Goal: Task Accomplishment & Management: Use online tool/utility

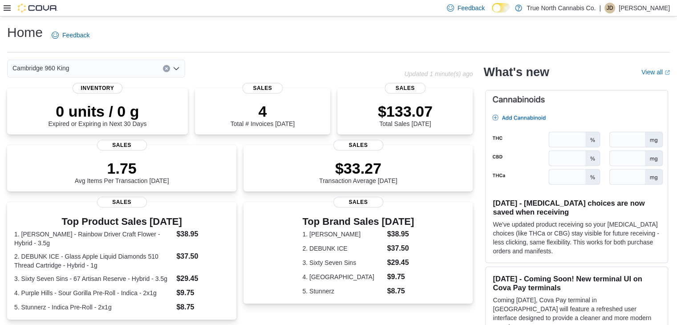
click at [4, 15] on div at bounding box center [31, 8] width 54 height 16
click at [5, 7] on icon at bounding box center [7, 7] width 7 height 7
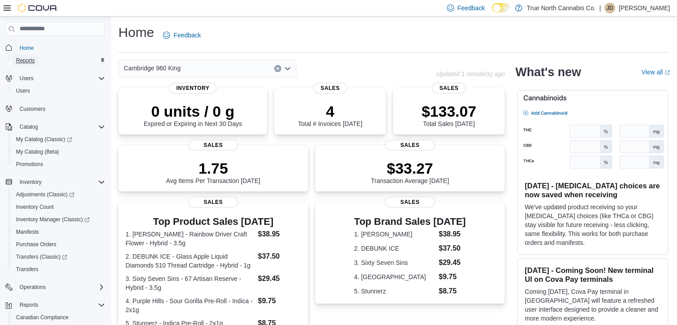
click at [38, 57] on link "Reports" at bounding box center [25, 60] width 26 height 11
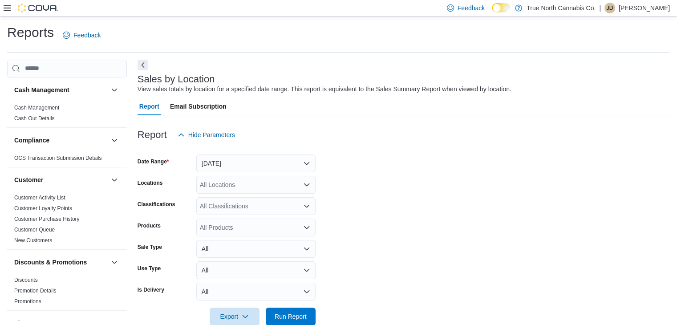
scroll to position [18, 0]
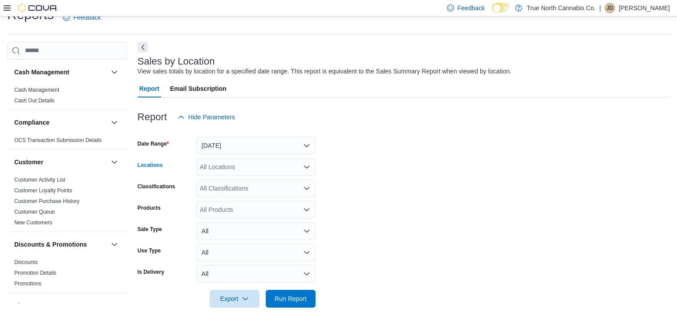
click at [215, 166] on div "All Locations" at bounding box center [255, 167] width 119 height 18
type input "***"
click at [223, 177] on span "Cambridge 960 King" at bounding box center [244, 181] width 57 height 9
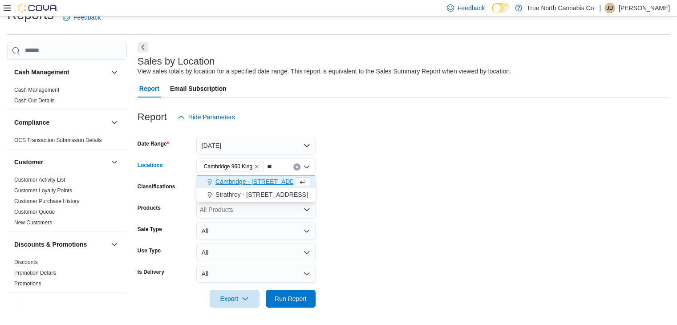
type input "**"
click at [223, 177] on span "Cambridge - [STREET_ADDRESS]" at bounding box center [265, 181] width 98 height 9
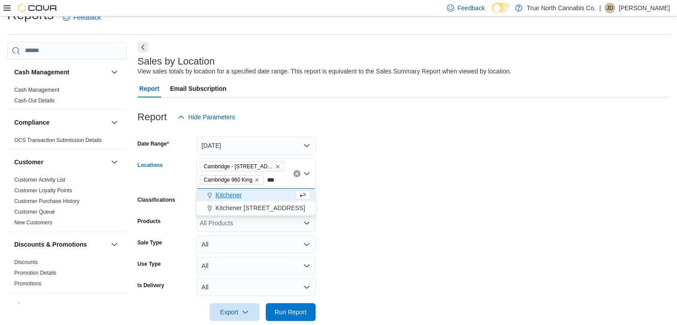
type input "***"
click at [226, 192] on span "Kitchener" at bounding box center [229, 195] width 26 height 9
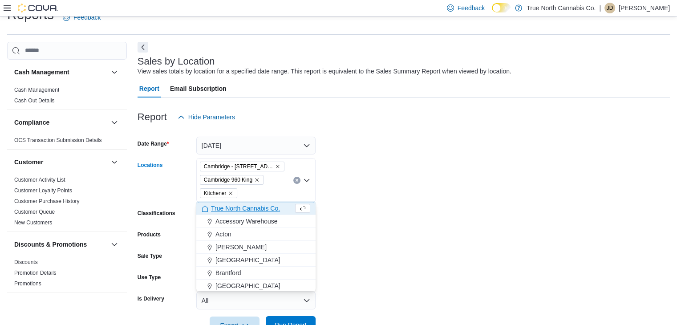
click at [287, 323] on span "Run Report" at bounding box center [291, 325] width 32 height 9
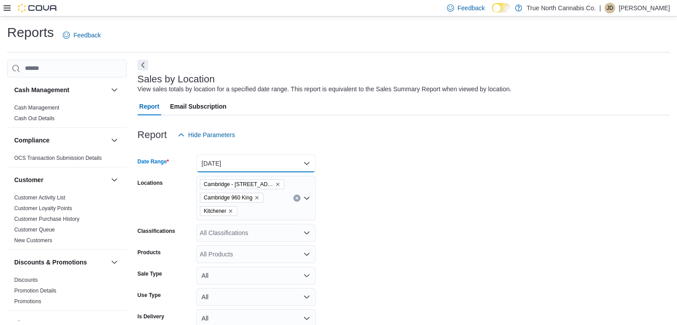
click at [306, 160] on button "[DATE]" at bounding box center [255, 164] width 119 height 18
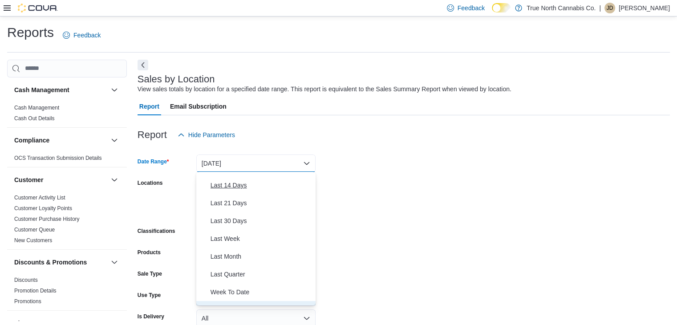
scroll to position [134, 0]
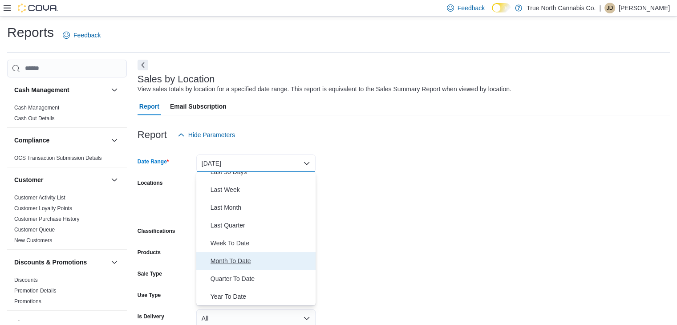
click at [196, 252] on button "Month To Date" at bounding box center [255, 261] width 119 height 18
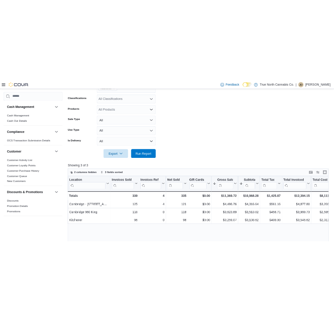
scroll to position [188, 0]
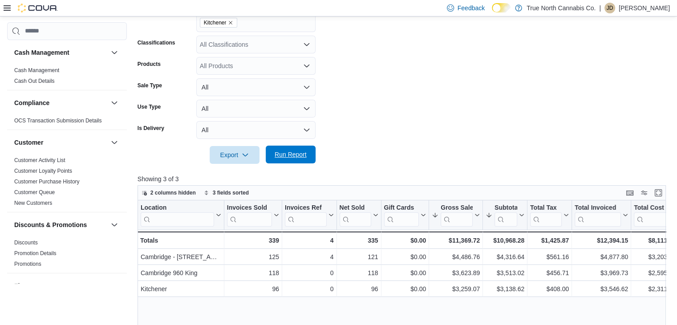
click at [298, 157] on span "Run Report" at bounding box center [291, 154] width 32 height 9
